Goal: Information Seeking & Learning: Learn about a topic

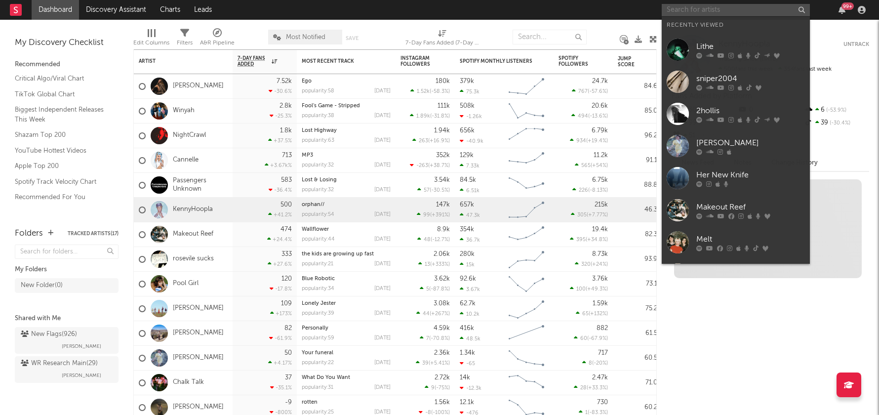
click at [686, 9] on input "text" at bounding box center [736, 10] width 148 height 12
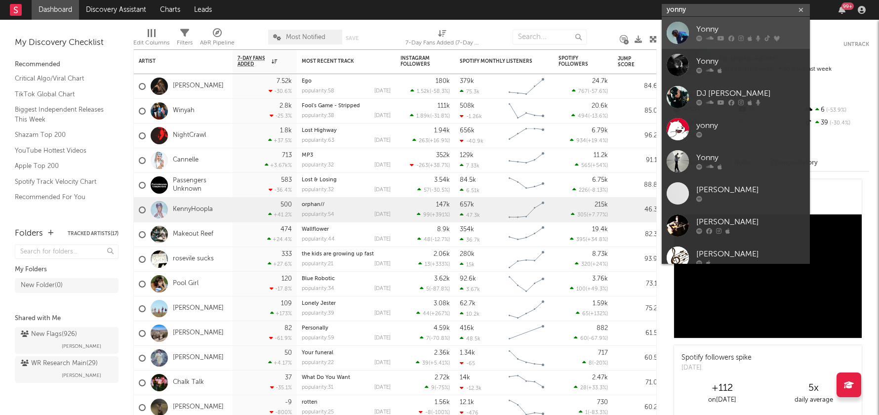
type input "yonny"
click at [723, 34] on div "Yonny" at bounding box center [751, 30] width 109 height 12
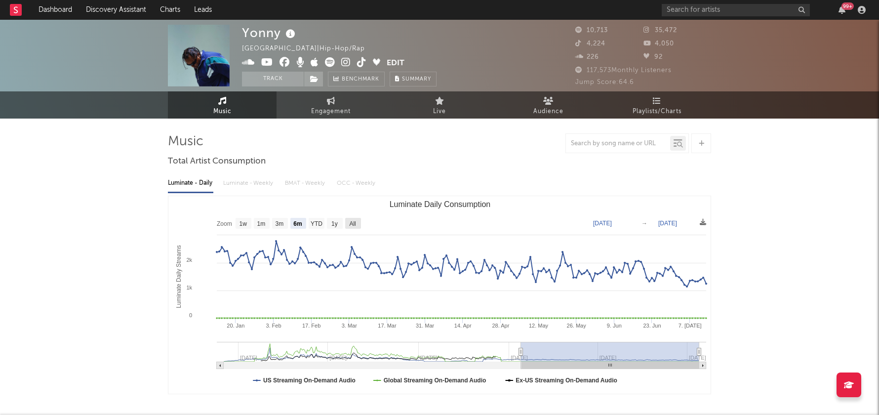
click at [356, 223] on text "All" at bounding box center [352, 223] width 6 height 7
select select "All"
type input "[DATE]"
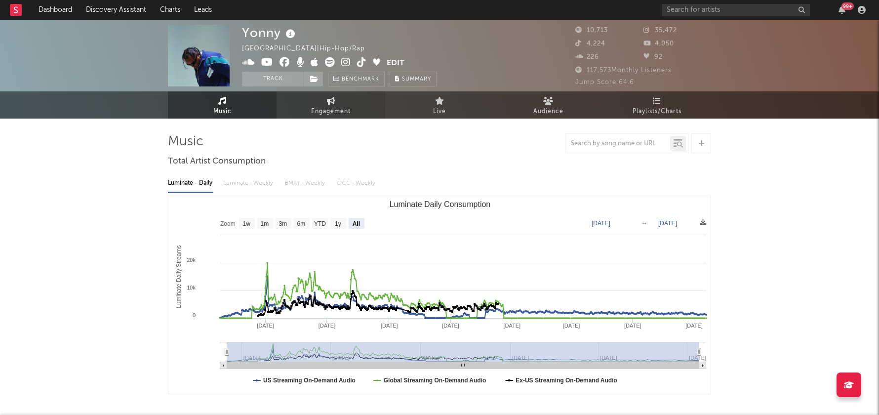
click at [333, 109] on span "Engagement" at bounding box center [331, 112] width 40 height 12
select select "1w"
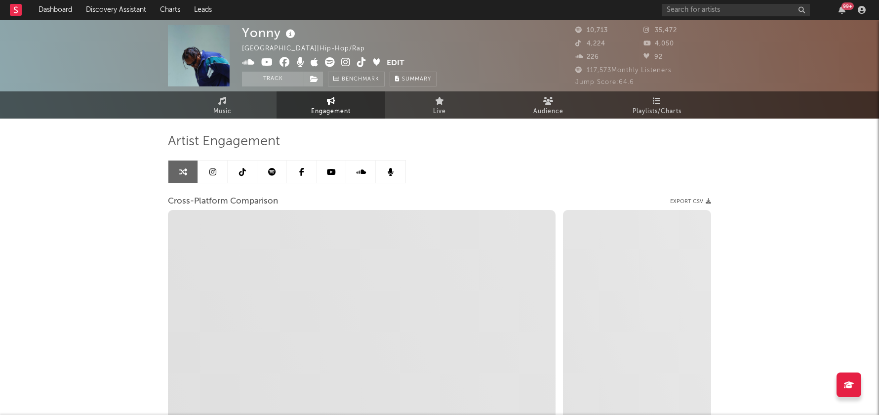
select select "1m"
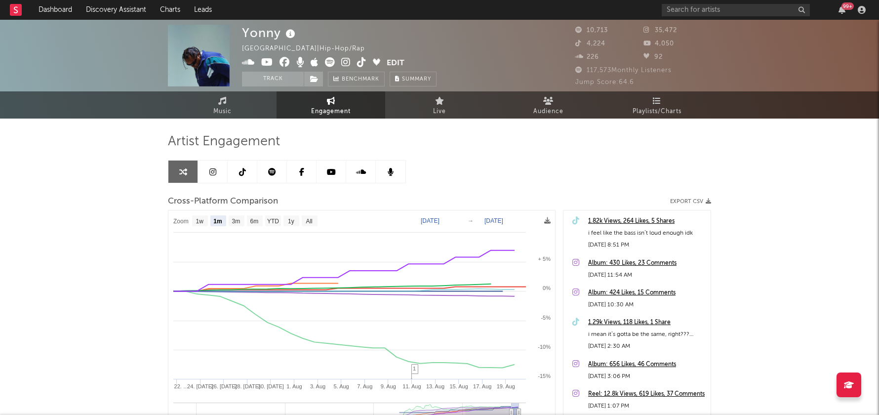
click at [217, 166] on link at bounding box center [213, 172] width 30 height 22
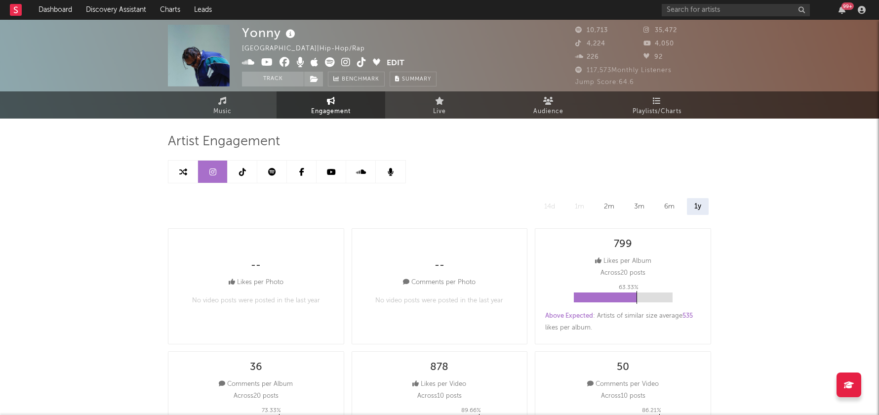
select select "6m"
click at [236, 169] on link at bounding box center [243, 172] width 30 height 22
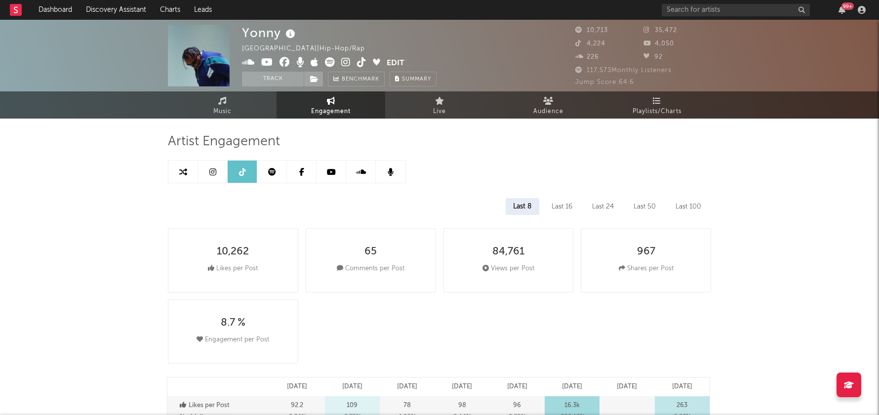
select select "6m"
